Goal: Check status: Check status

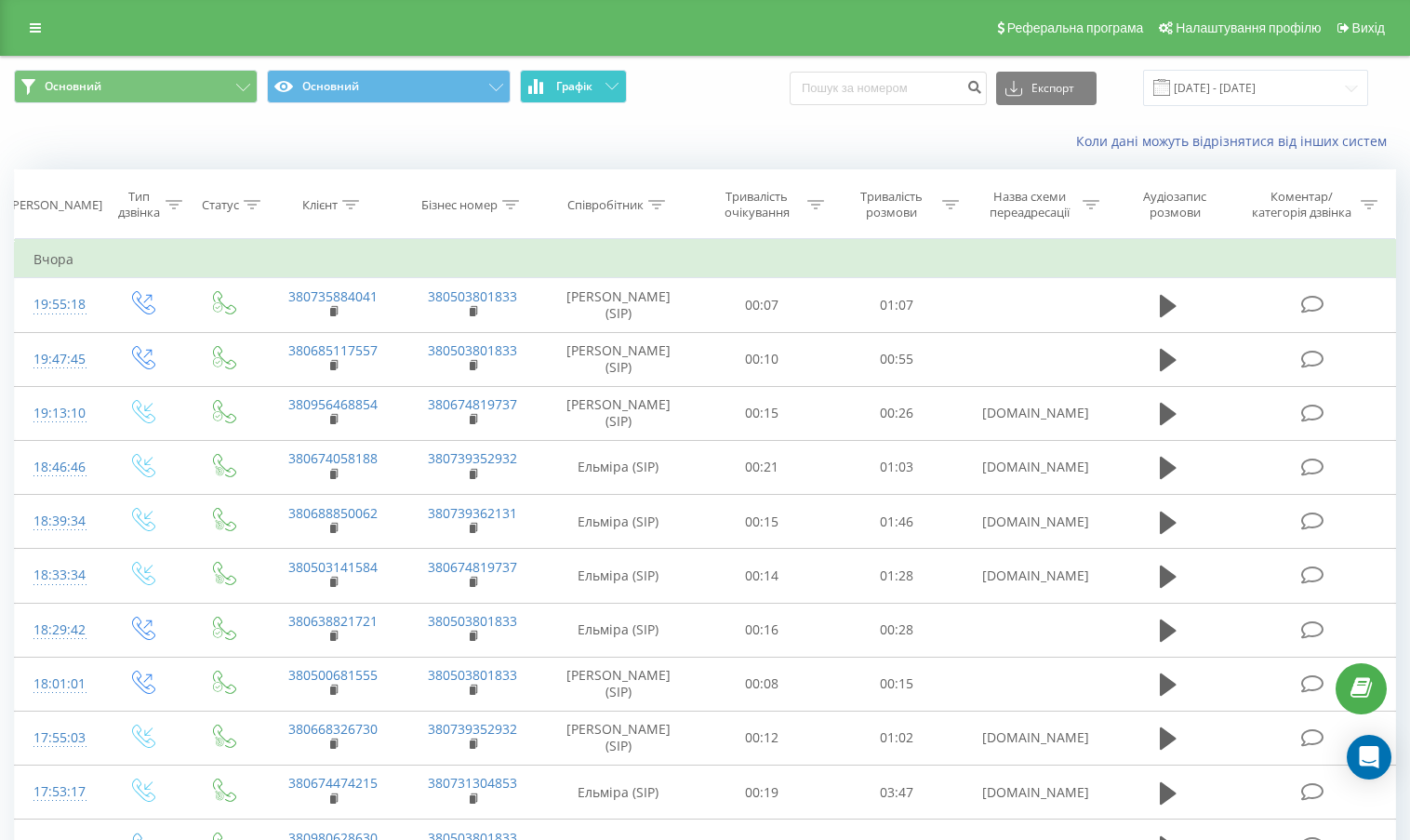
click at [581, 100] on button "Графік" at bounding box center [573, 87] width 107 height 34
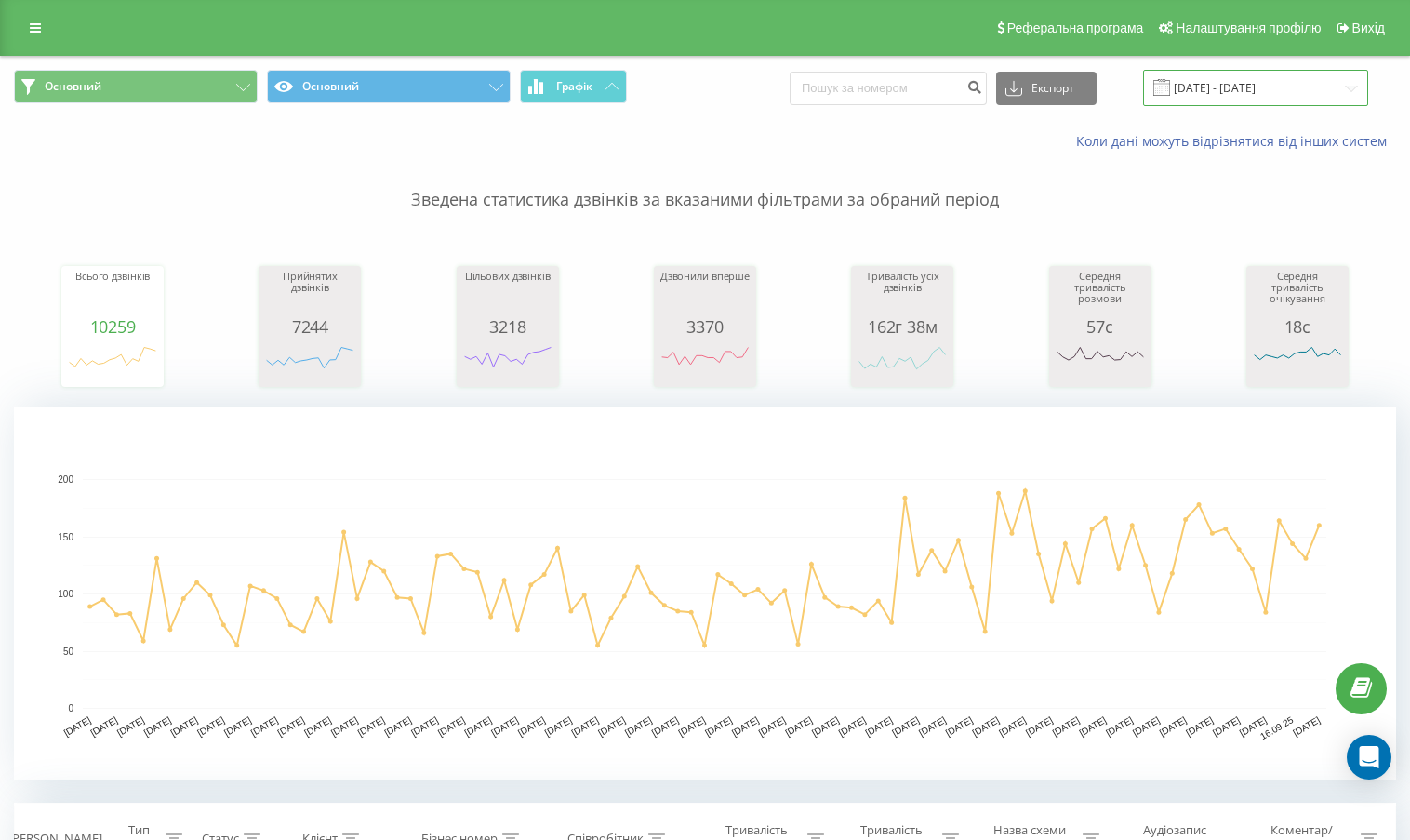
click at [1264, 86] on input "18.06.2025 - 18.09.2025" at bounding box center [1255, 88] width 225 height 36
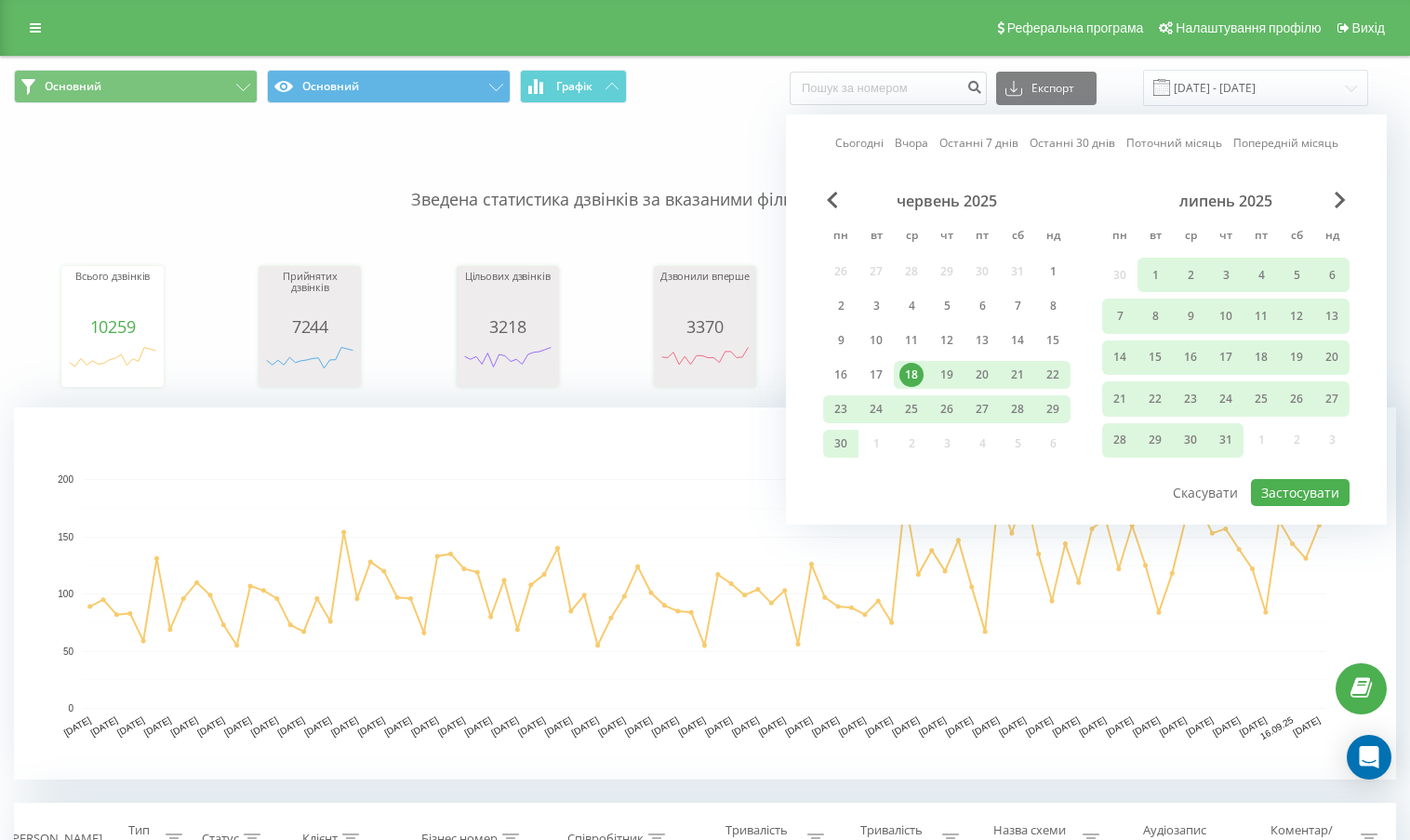
click at [934, 139] on div "Сьогодні Вчора Останні 7 днів Останні 30 днів Поточний місяць Попередній місяць" at bounding box center [1087, 143] width 503 height 19
click at [921, 143] on link "Вчора" at bounding box center [912, 142] width 34 height 18
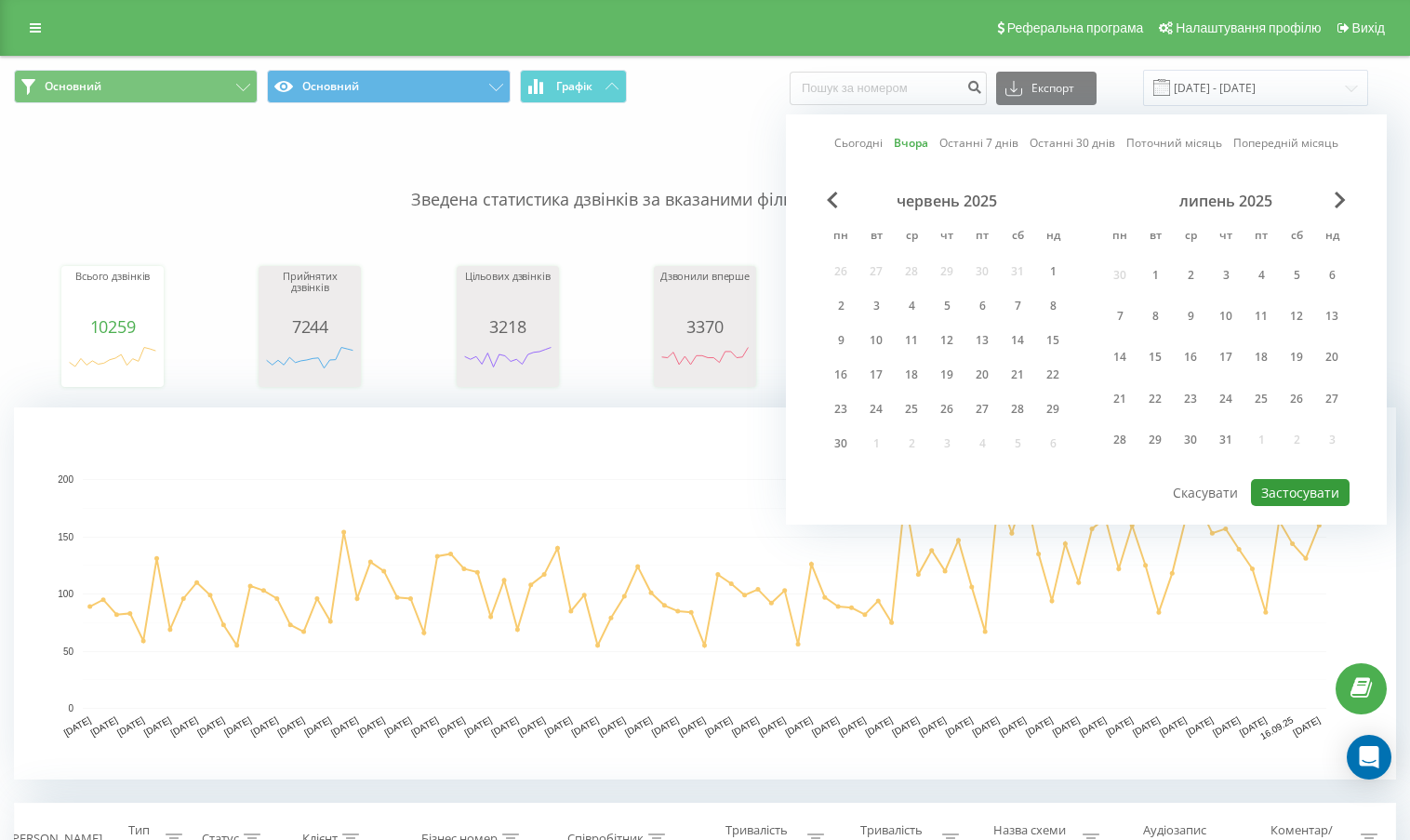
click at [1284, 500] on button "Застосувати" at bounding box center [1300, 492] width 99 height 27
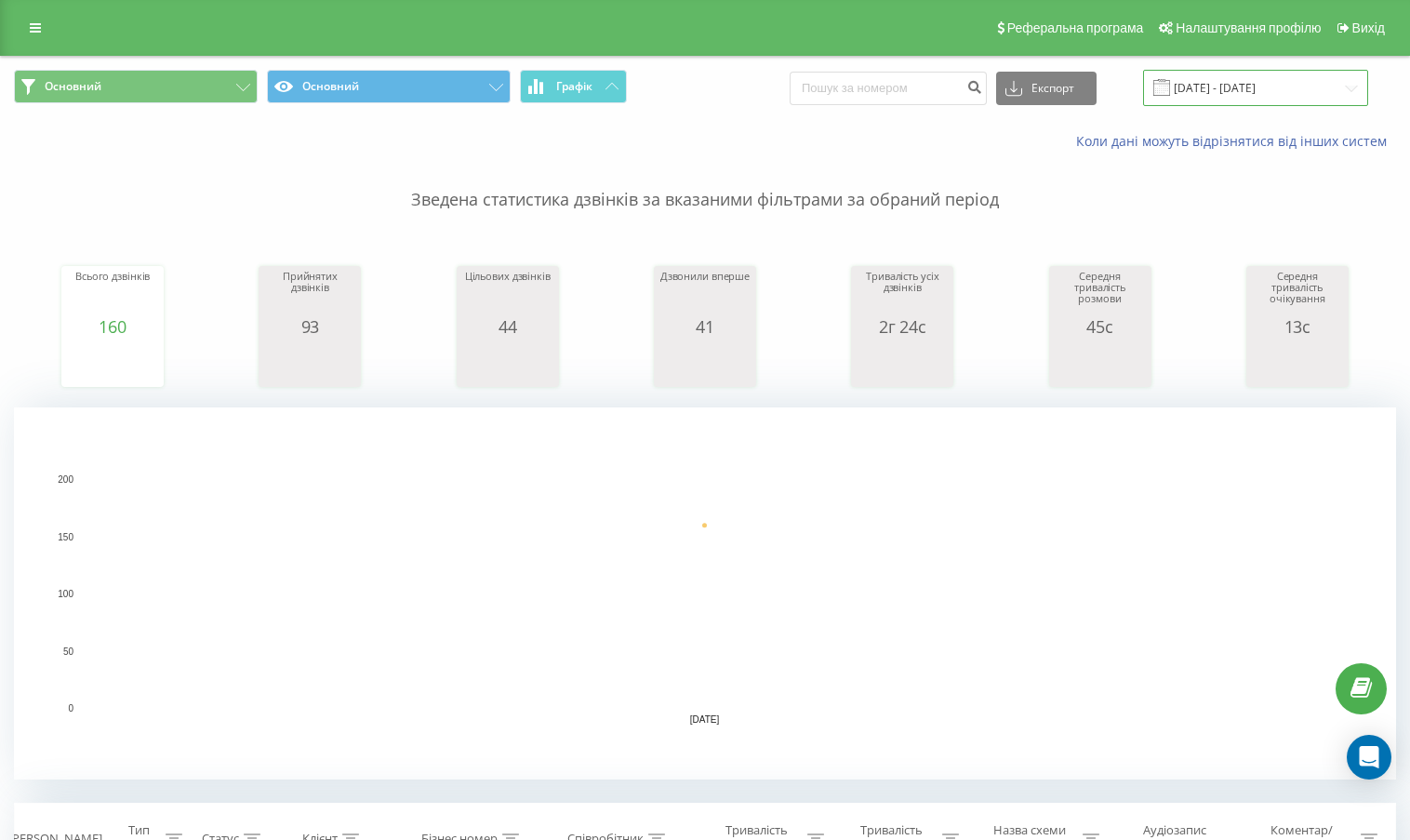
click at [1294, 89] on input "18.09.2025 - 18.09.2025" at bounding box center [1255, 88] width 225 height 36
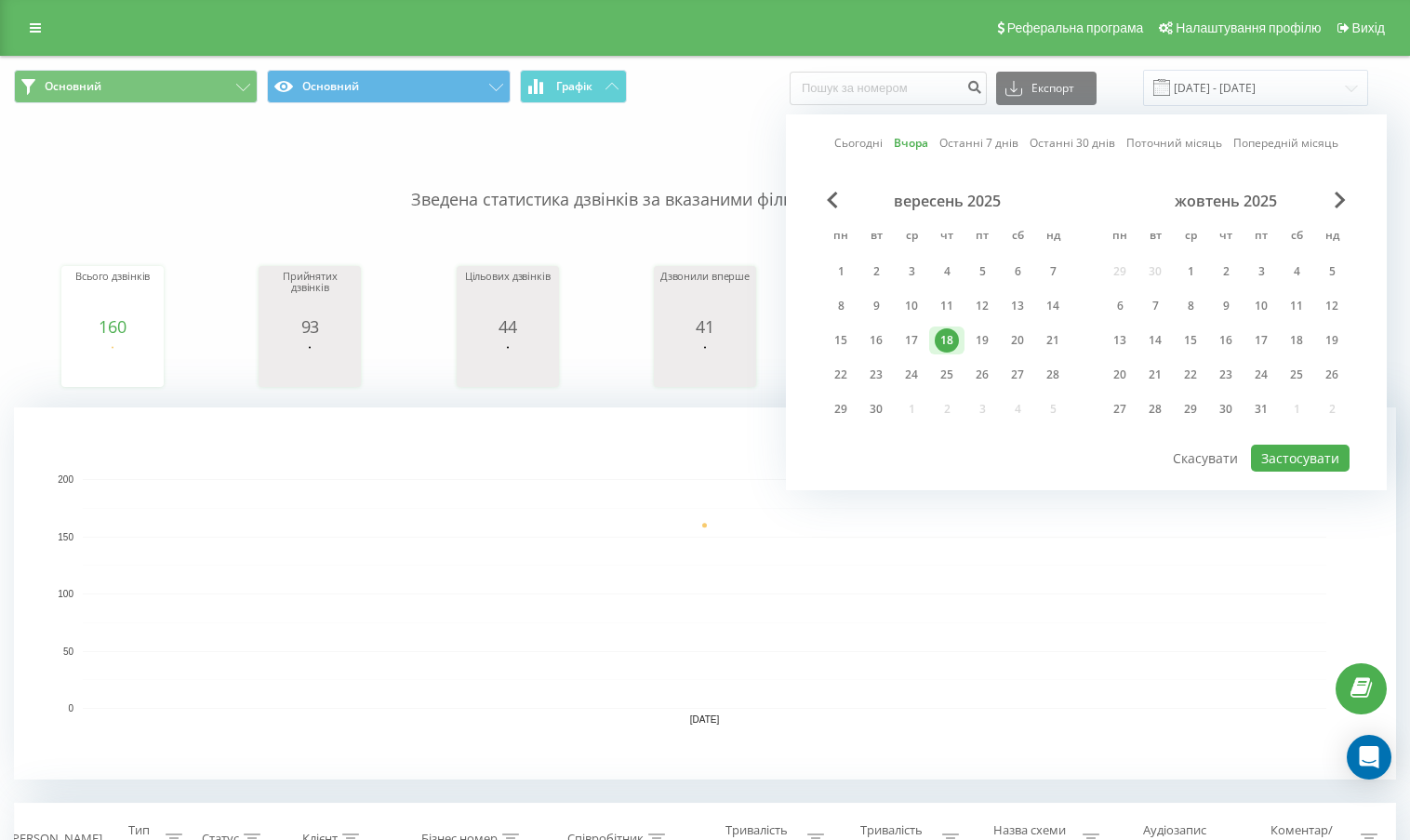
click at [860, 136] on link "Сьогодні" at bounding box center [859, 142] width 48 height 18
click at [1303, 466] on button "Застосувати" at bounding box center [1300, 457] width 99 height 27
type input "[DATE] - [DATE]"
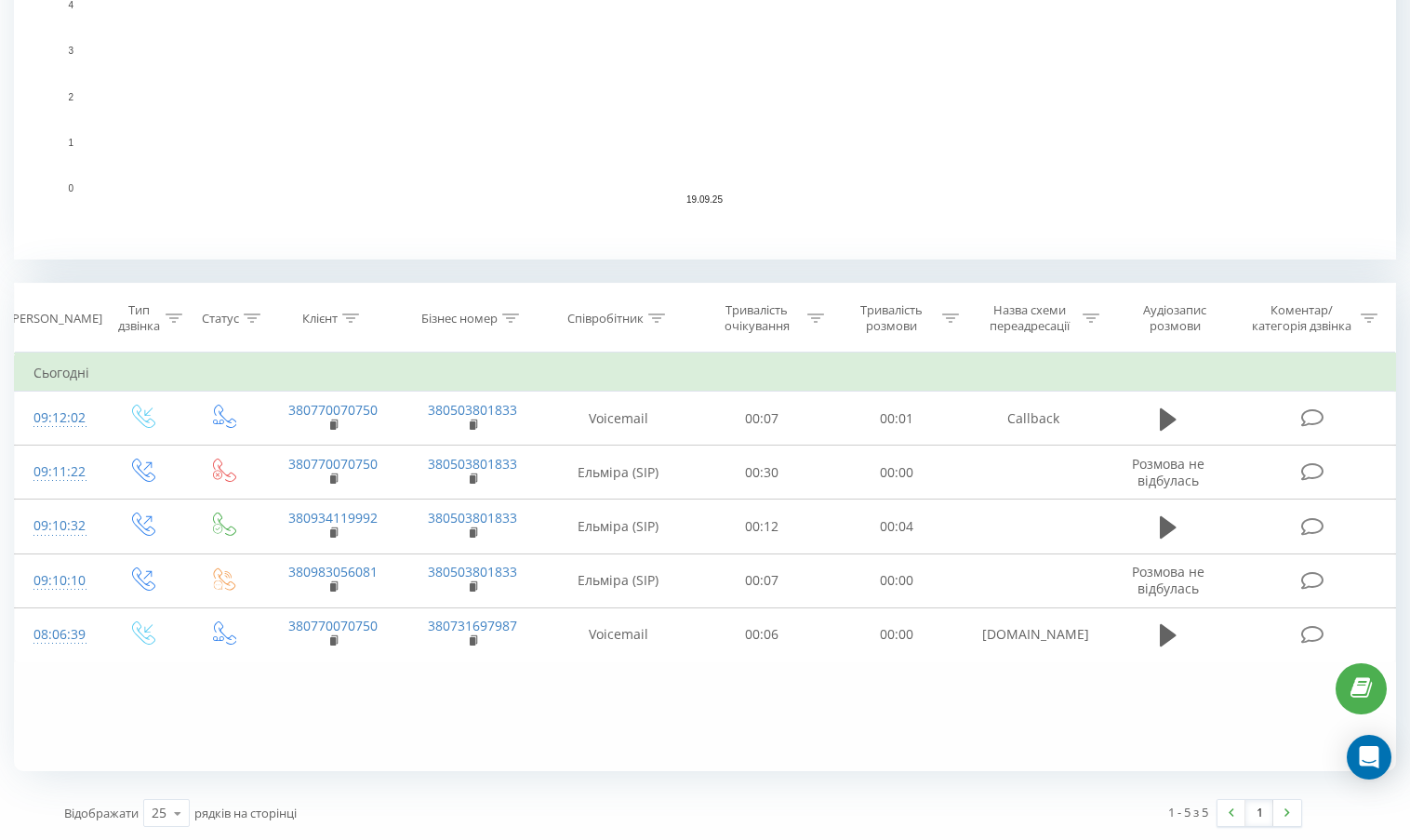
scroll to position [521, 0]
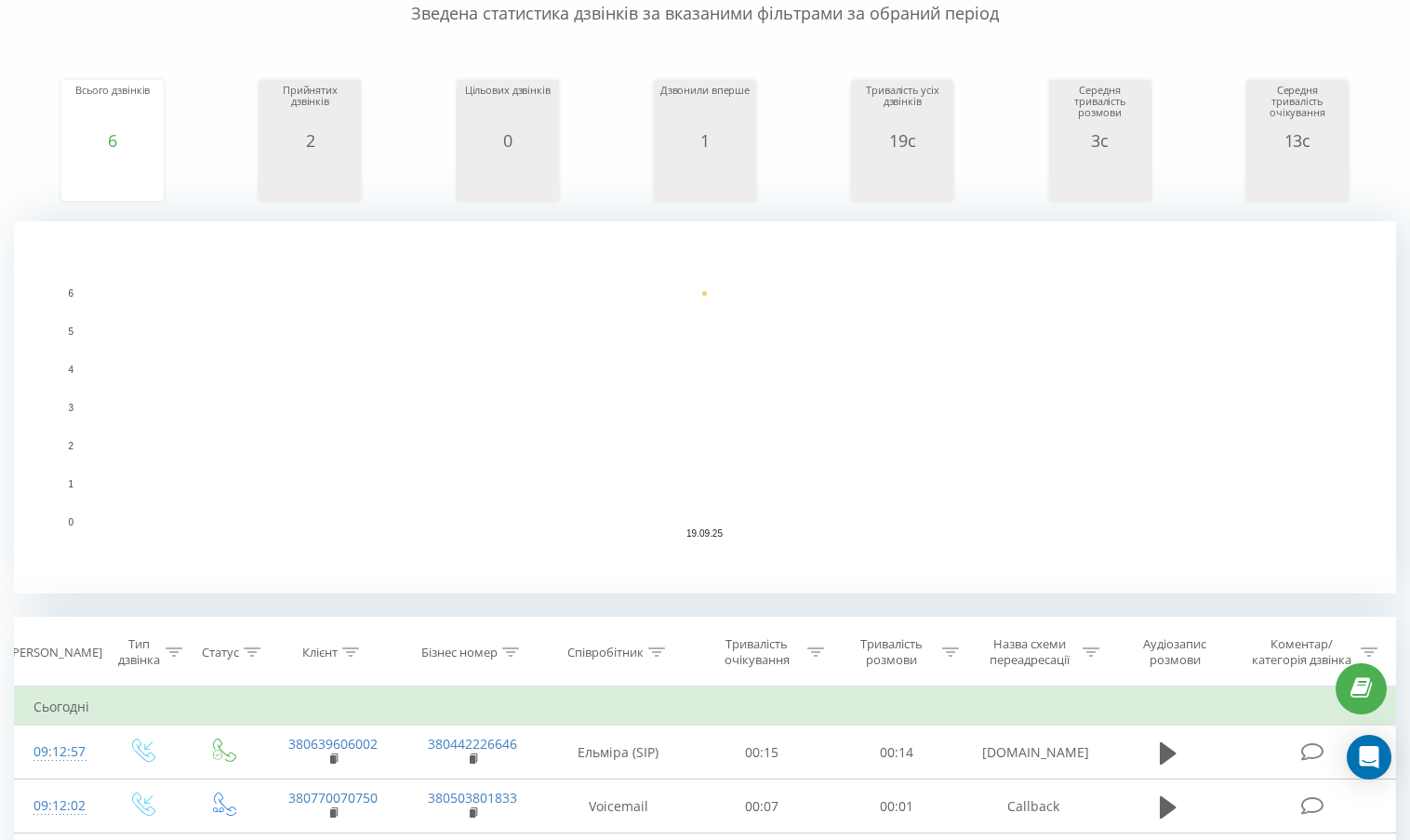
scroll to position [279, 0]
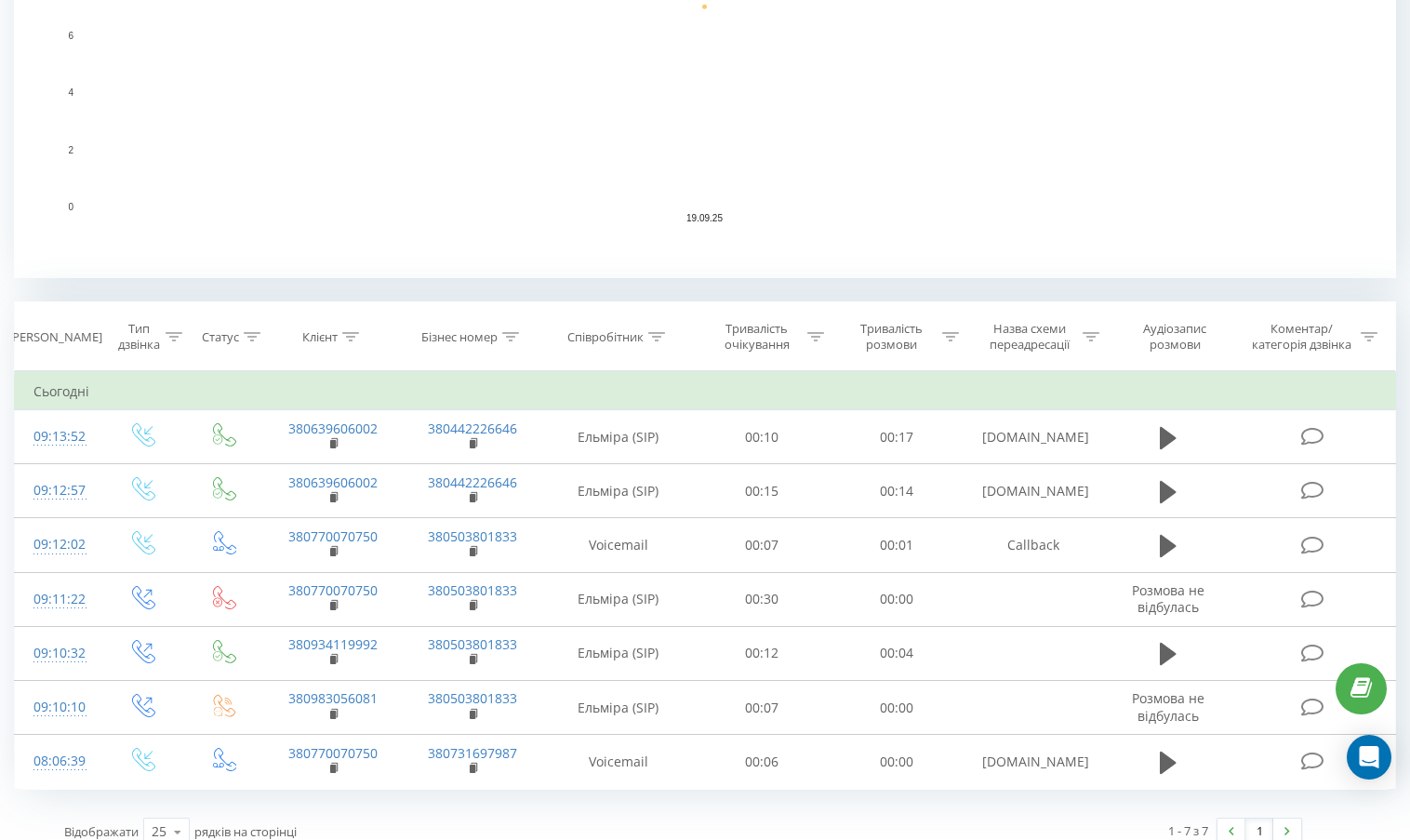
scroll to position [521, 0]
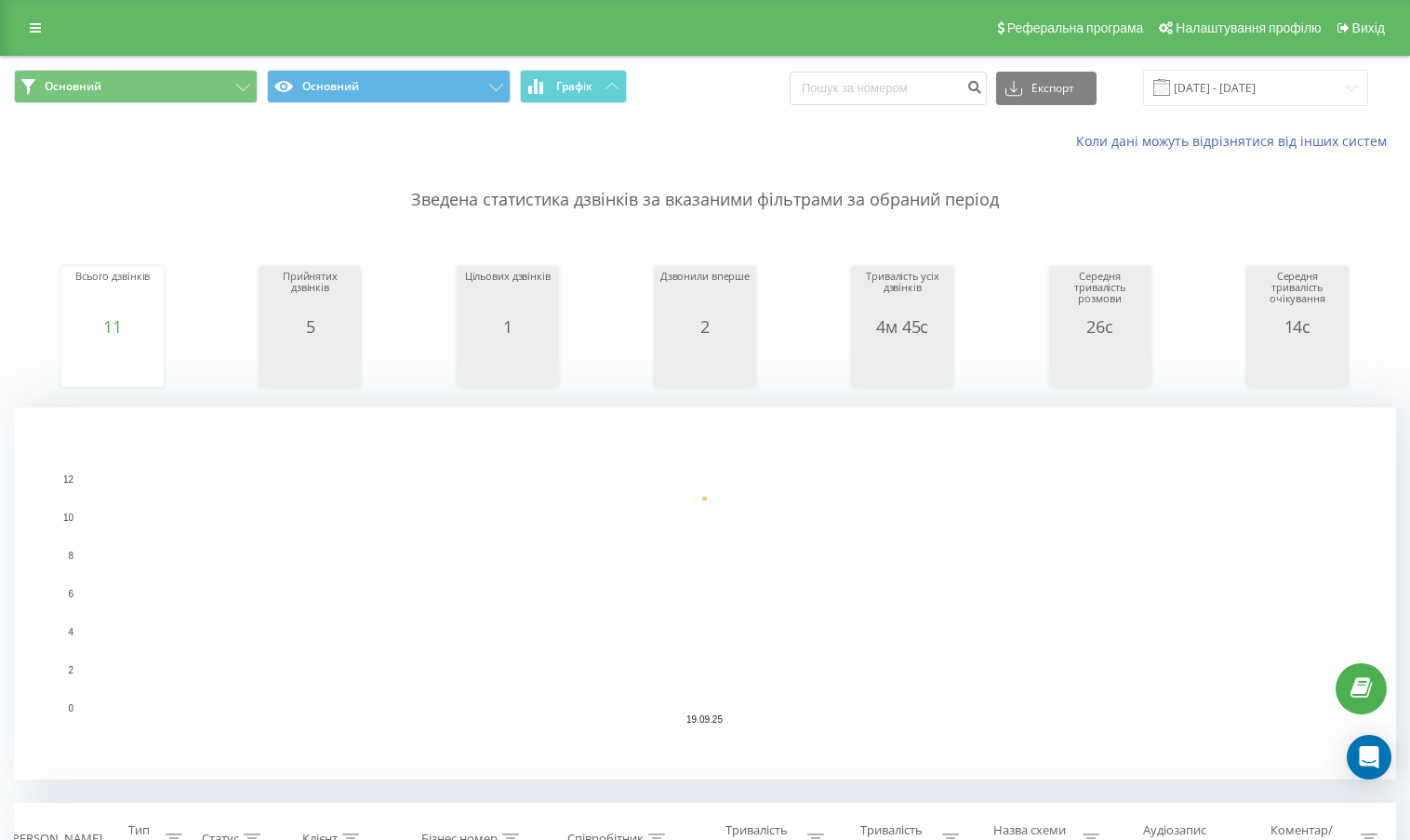
scroll to position [465, 0]
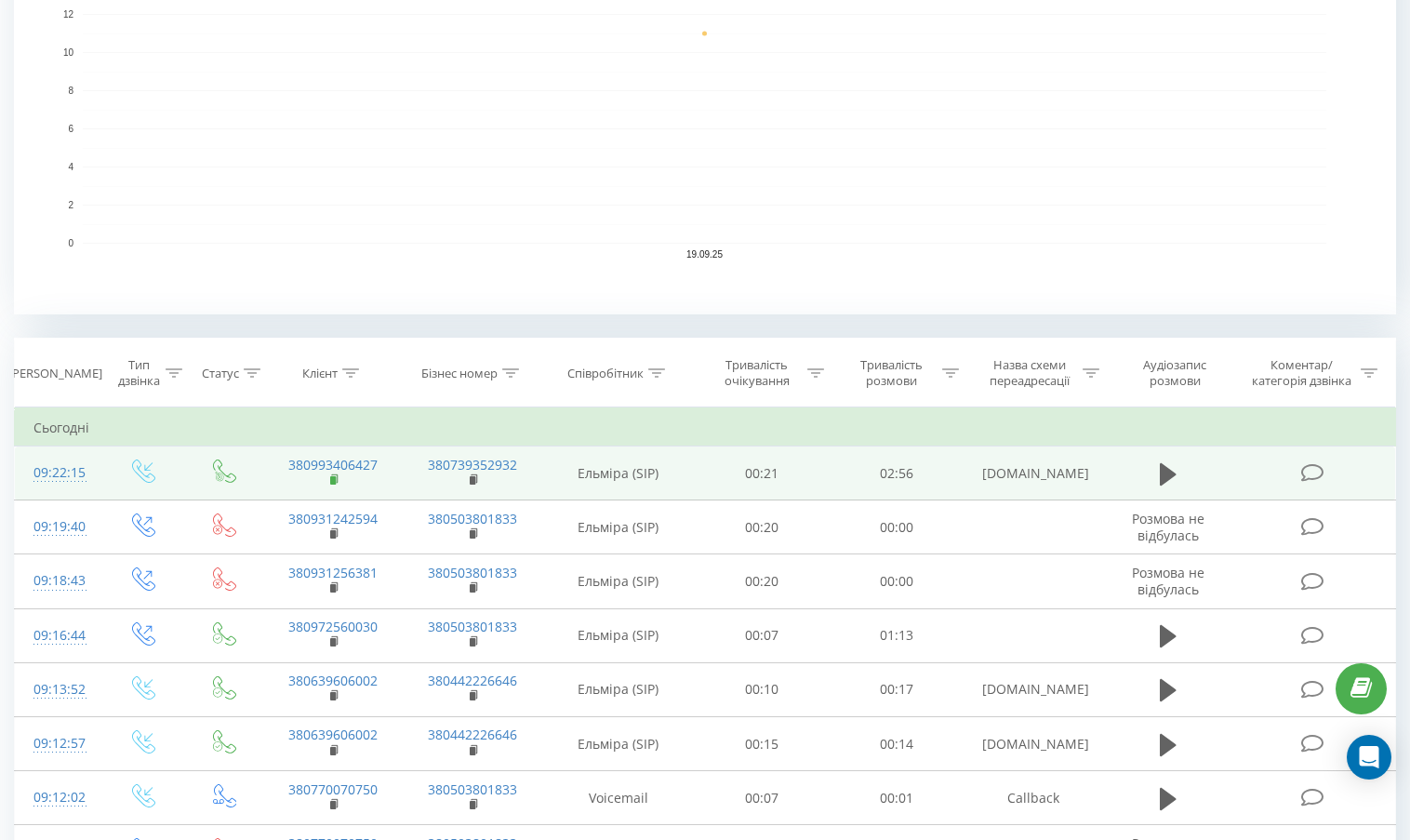
click at [331, 477] on rect at bounding box center [333, 480] width 6 height 8
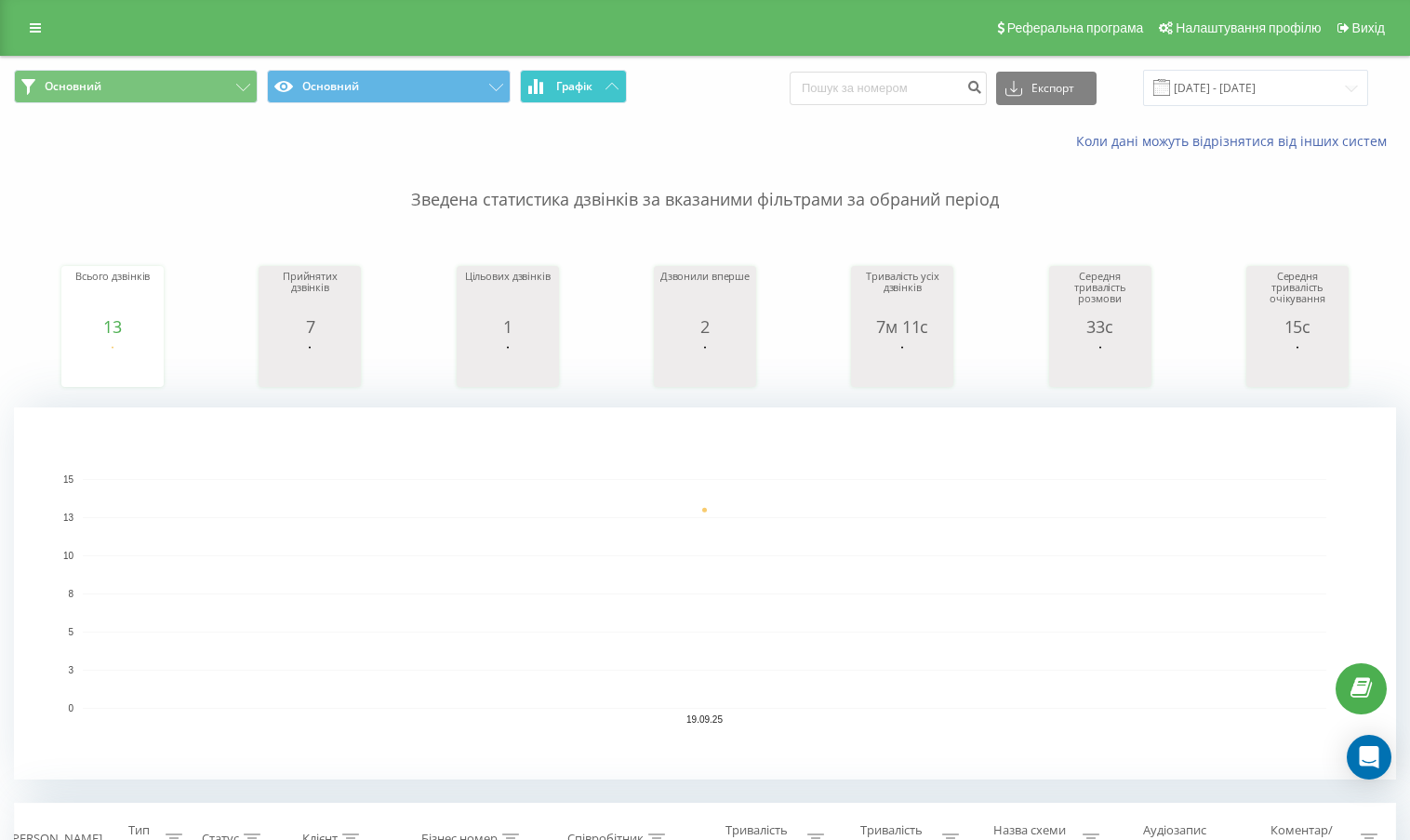
click at [604, 90] on button "Графік" at bounding box center [573, 87] width 107 height 34
